Goal: Entertainment & Leisure: Consume media (video, audio)

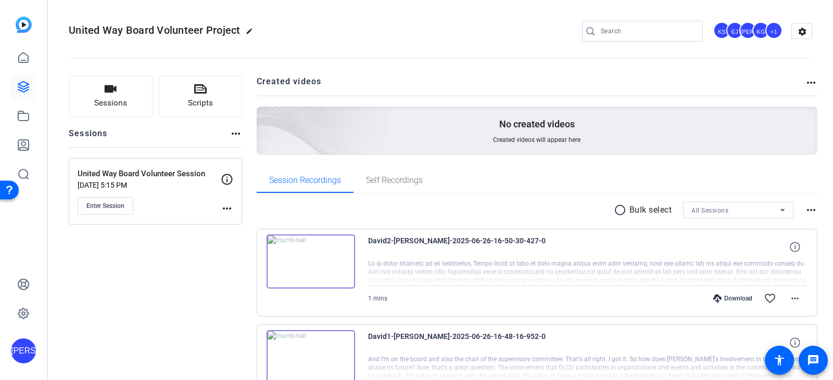
click at [124, 173] on p "United Way Board Volunteer Session" at bounding box center [149, 174] width 143 height 12
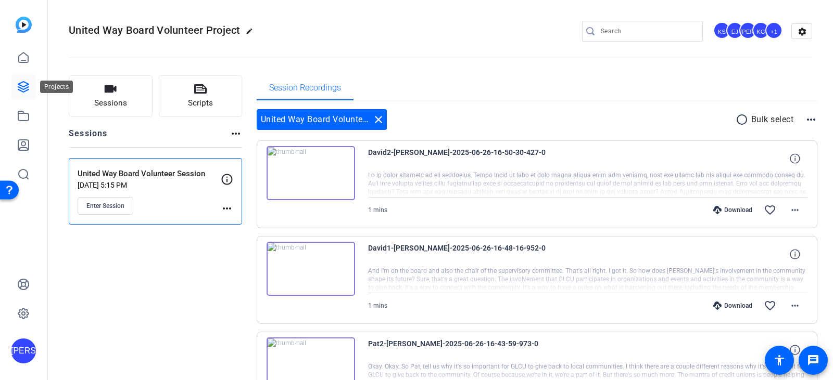
click at [31, 86] on link at bounding box center [23, 86] width 25 height 25
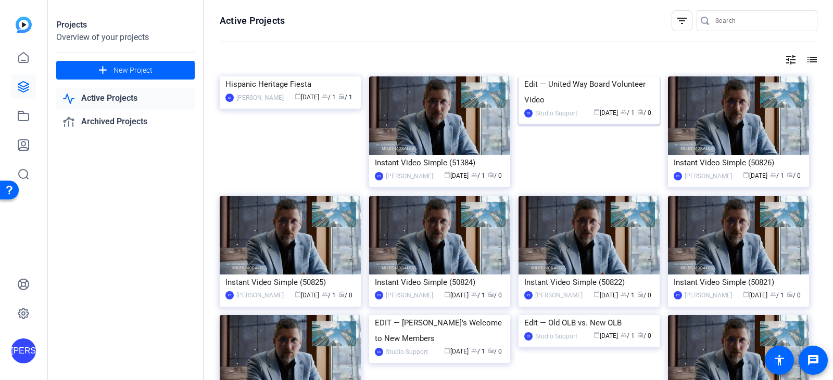
click at [633, 77] on img at bounding box center [588, 77] width 141 height 0
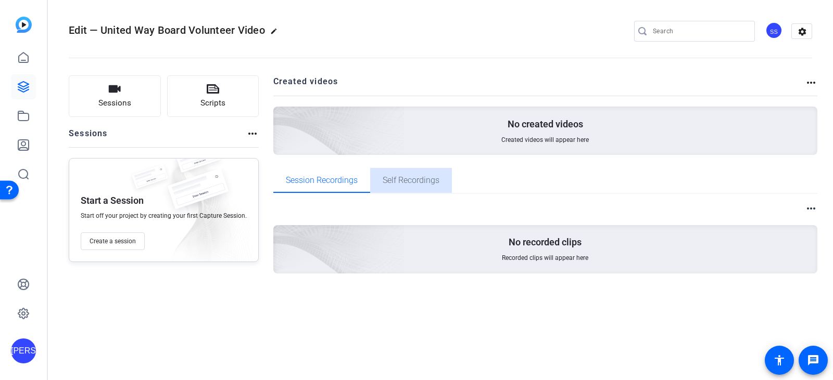
click at [409, 181] on span "Self Recordings" at bounding box center [411, 180] width 57 height 8
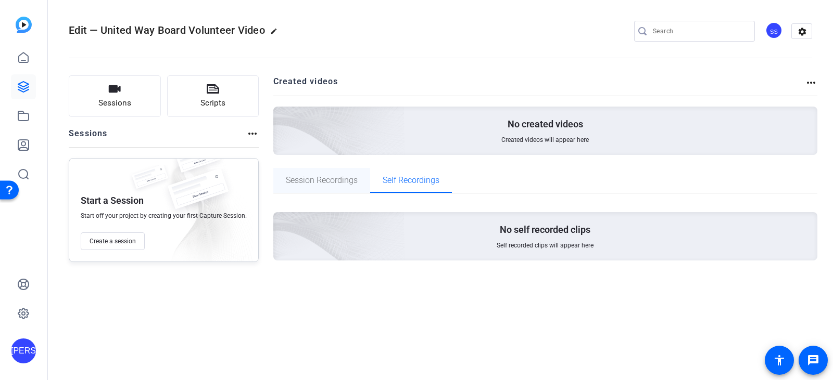
click at [344, 182] on span "Session Recordings" at bounding box center [322, 180] width 72 height 8
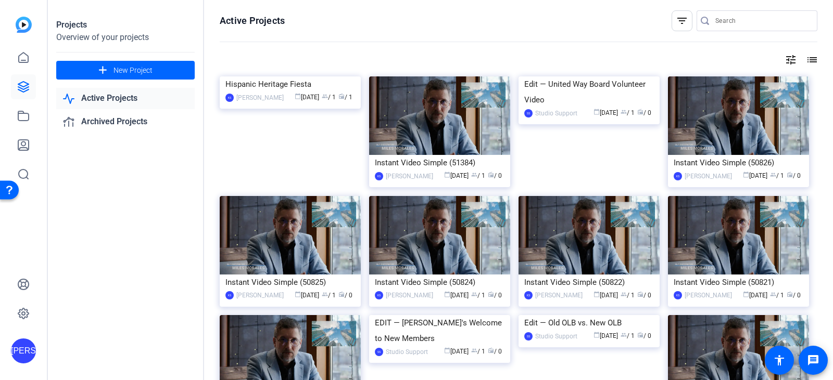
click at [124, 99] on link "Active Projects" at bounding box center [125, 98] width 138 height 21
click at [525, 108] on div "Edit — United Way Board Volunteer Video" at bounding box center [589, 92] width 130 height 31
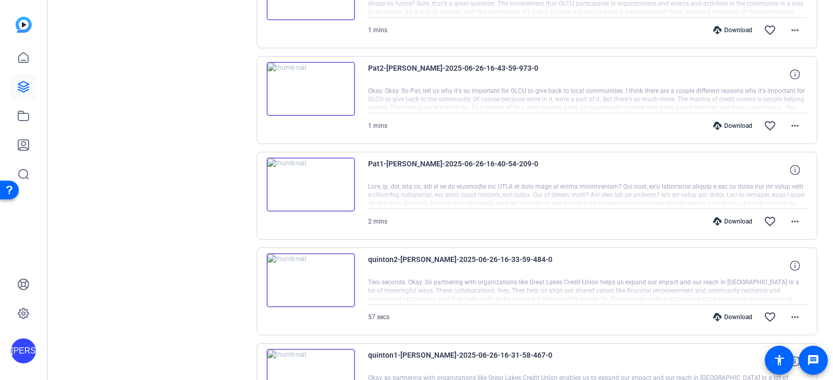
scroll to position [520, 0]
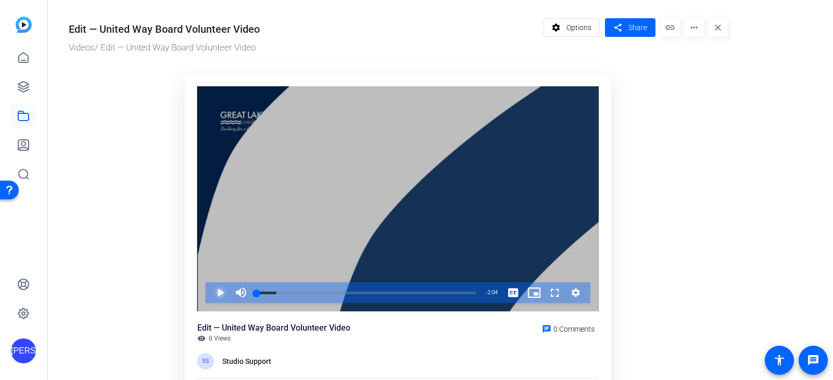
click at [210, 293] on span "Video Player" at bounding box center [210, 293] width 0 height 21
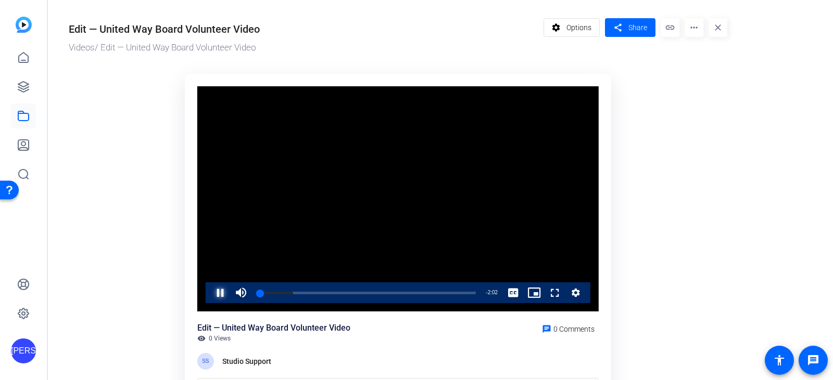
click at [210, 293] on span "Video Player" at bounding box center [210, 293] width 0 height 21
click at [210, 292] on span "Video Player" at bounding box center [210, 293] width 0 height 21
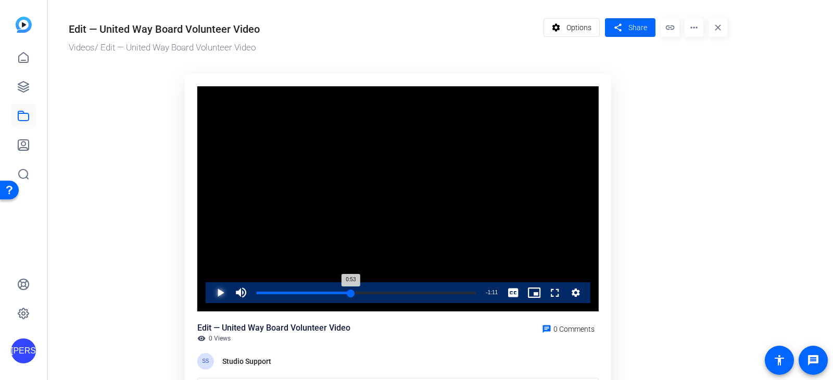
drag, startPoint x: 438, startPoint y: 294, endPoint x: 351, endPoint y: 295, distance: 87.4
click at [351, 295] on div "0:53" at bounding box center [304, 293] width 94 height 3
click at [210, 294] on span "Video Player" at bounding box center [210, 293] width 0 height 21
click at [210, 293] on span "Video Player" at bounding box center [210, 293] width 0 height 21
click at [210, 292] on span "Video Player" at bounding box center [210, 293] width 0 height 21
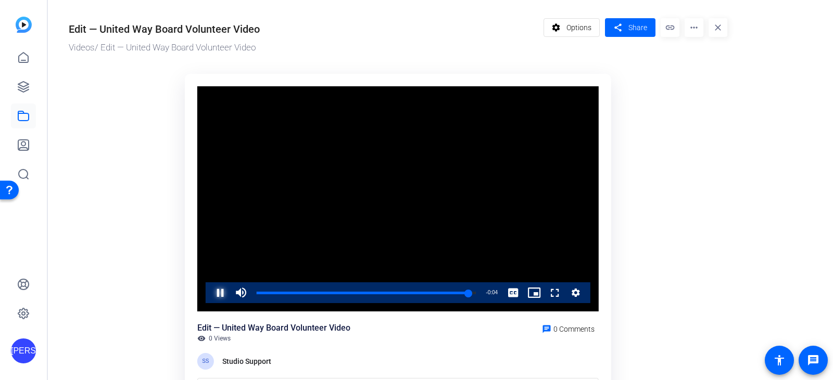
click at [210, 292] on span "Video Player" at bounding box center [210, 293] width 0 height 21
drag, startPoint x: 468, startPoint y: 293, endPoint x: 361, endPoint y: 296, distance: 107.3
click at [361, 295] on div "0:59" at bounding box center [309, 293] width 105 height 3
click at [210, 292] on span "Video Player" at bounding box center [210, 293] width 0 height 21
click at [210, 291] on span "Video Player" at bounding box center [210, 293] width 0 height 21
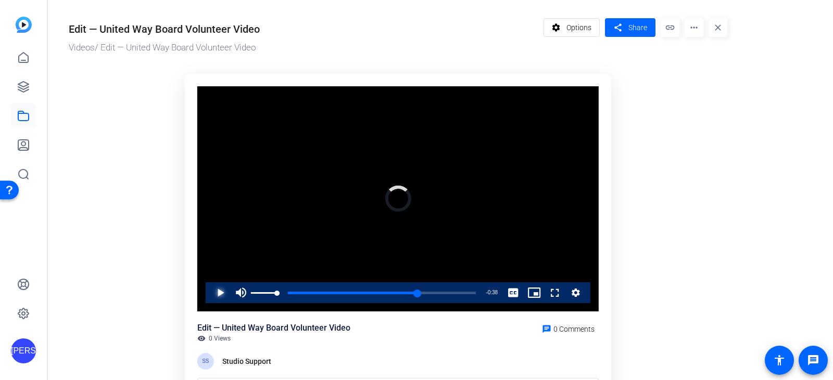
drag, startPoint x: 411, startPoint y: 292, endPoint x: 246, endPoint y: 287, distance: 165.1
click at [246, 287] on div "Play Mute 0% Current Time 1:26 / Duration 2:04 Loaded : 0.00% 0:00 1:27 Stream …" at bounding box center [398, 293] width 385 height 21
drag, startPoint x: 412, startPoint y: 293, endPoint x: 246, endPoint y: 294, distance: 166.6
click at [246, 294] on div "Play Unmute 0% Current Time 0:00 / Duration 2:04 Loaded : 0.00% 0:00 1:28 Strea…" at bounding box center [398, 293] width 385 height 21
click at [240, 289] on span "Video Player" at bounding box center [241, 293] width 21 height 21
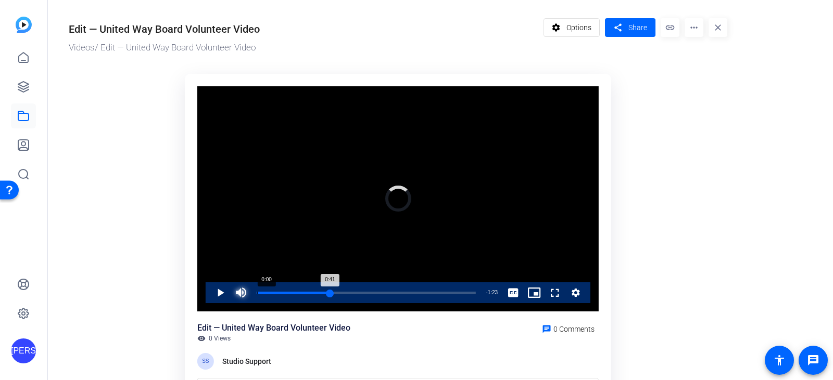
drag, startPoint x: 410, startPoint y: 291, endPoint x: 257, endPoint y: 288, distance: 153.1
click at [257, 292] on div "0:41" at bounding box center [293, 293] width 73 height 3
click at [210, 287] on span "Video Player" at bounding box center [210, 293] width 0 height 21
drag, startPoint x: 270, startPoint y: 296, endPoint x: 277, endPoint y: 295, distance: 6.8
click at [277, 295] on div "0:11" at bounding box center [267, 293] width 20 height 3
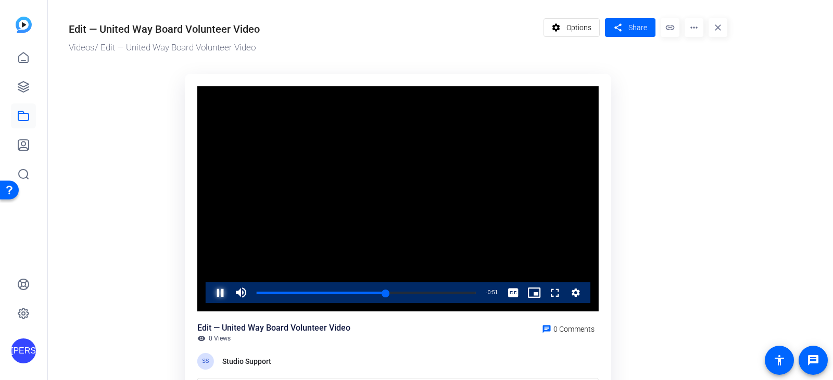
click at [210, 293] on span "Video Player" at bounding box center [210, 293] width 0 height 21
